Goal: Register for event/course

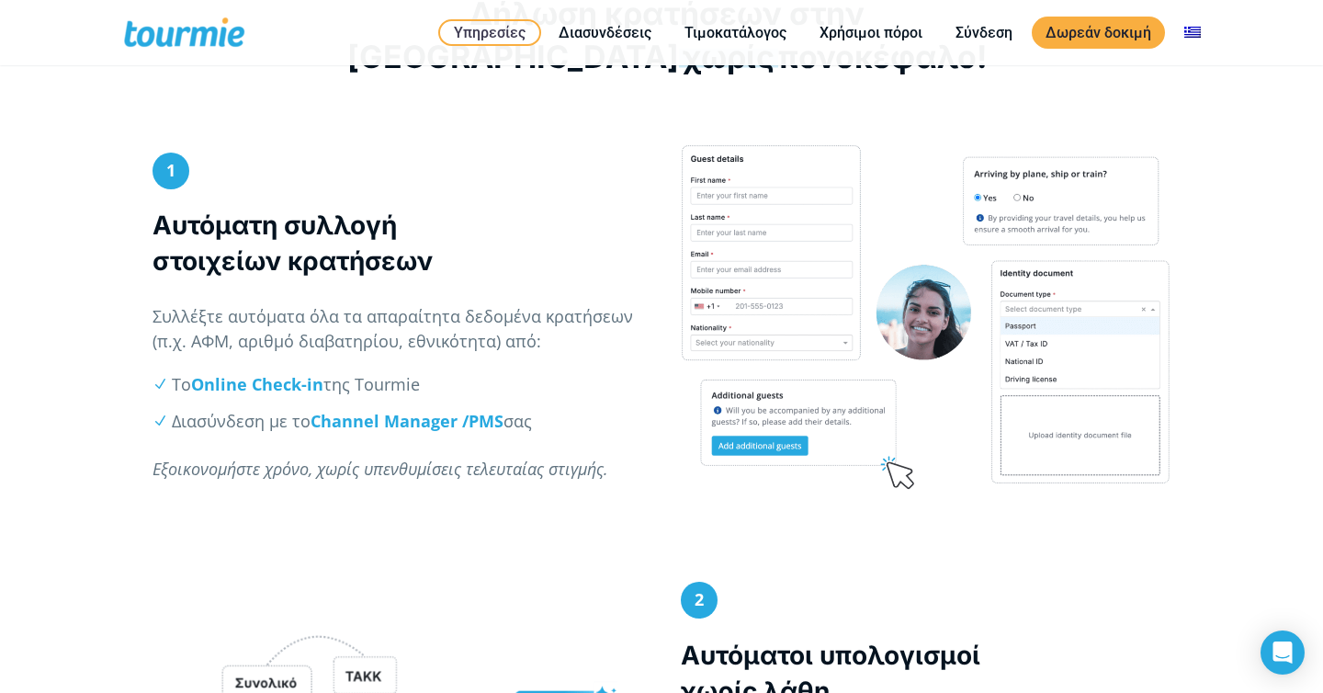
scroll to position [887, 0]
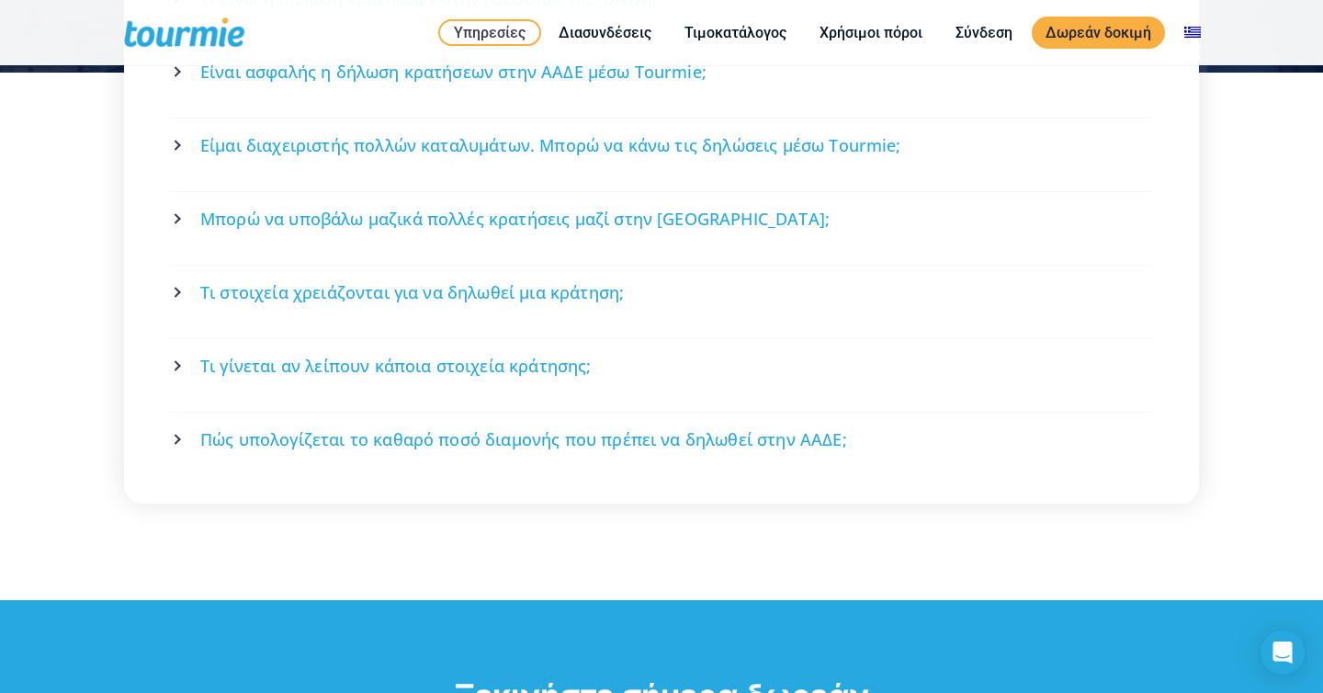
scroll to position [4188, 0]
